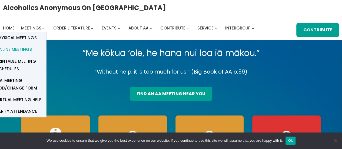
click at [23, 49] on span "Online Meetings" at bounding box center [14, 50] width 36 height 8
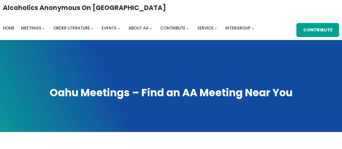
click at [23, 49] on span at bounding box center [171, 86] width 342 height 92
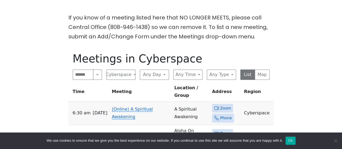
scroll to position [139, 0]
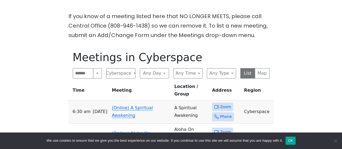
click at [225, 103] on span "Zoom" at bounding box center [225, 106] width 11 height 7
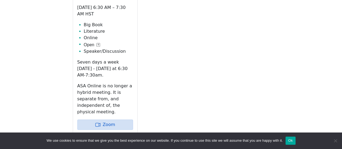
scroll to position [230, 0]
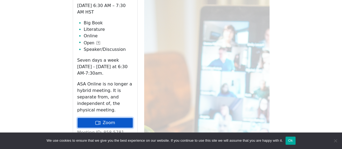
click at [109, 117] on link "Zoom" at bounding box center [105, 122] width 56 height 10
